Goal: Task Accomplishment & Management: Manage account settings

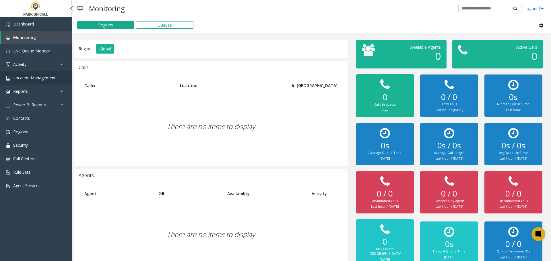
drag, startPoint x: 0, startPoint y: 0, endPoint x: 46, endPoint y: 75, distance: 87.9
click at [46, 75] on span "Location Management" at bounding box center [34, 77] width 42 height 5
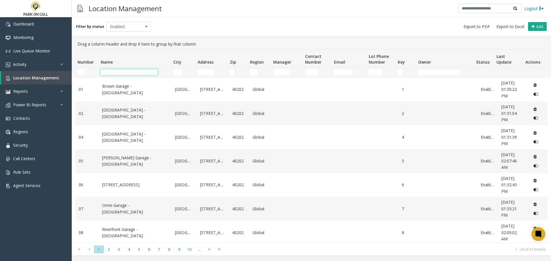
click at [145, 71] on input "Name Filter" at bounding box center [129, 72] width 57 height 6
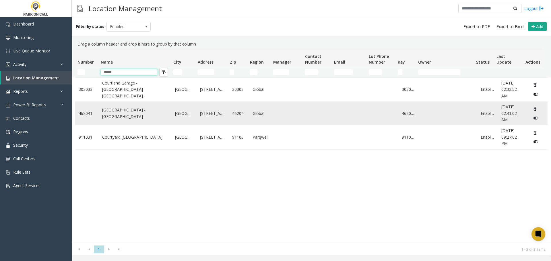
type input "*****"
click at [124, 120] on link "[GEOGRAPHIC_DATA] - [GEOGRAPHIC_DATA]" at bounding box center [135, 113] width 66 height 13
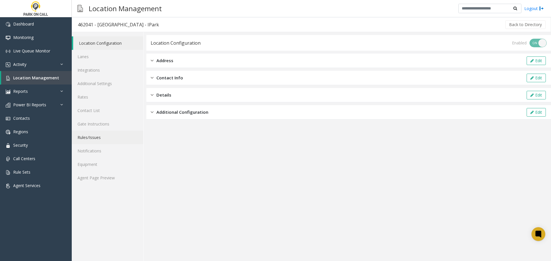
click at [90, 138] on link "Rules/Issues" at bounding box center [107, 137] width 71 height 13
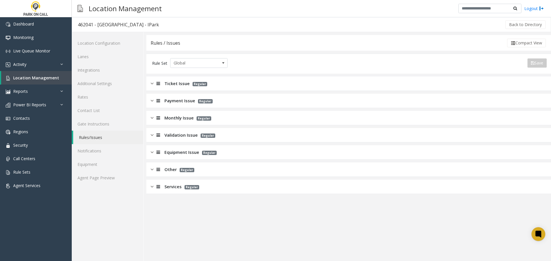
click at [190, 133] on span "Validation Issue" at bounding box center [180, 135] width 33 height 7
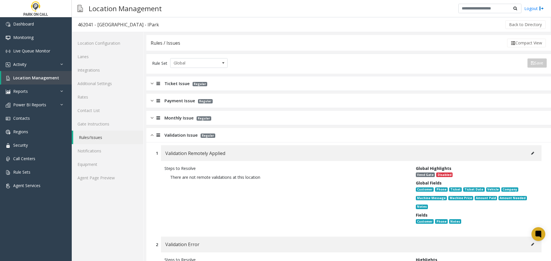
click at [250, 81] on div "Ticket Issue Regular" at bounding box center [348, 84] width 404 height 14
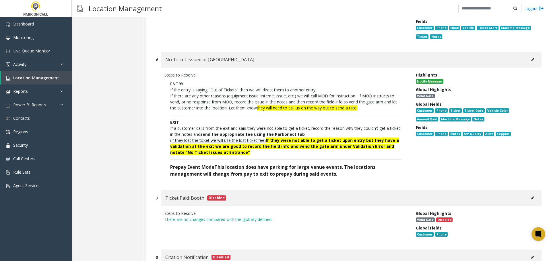
scroll to position [545, 0]
